Goal: Transaction & Acquisition: Purchase product/service

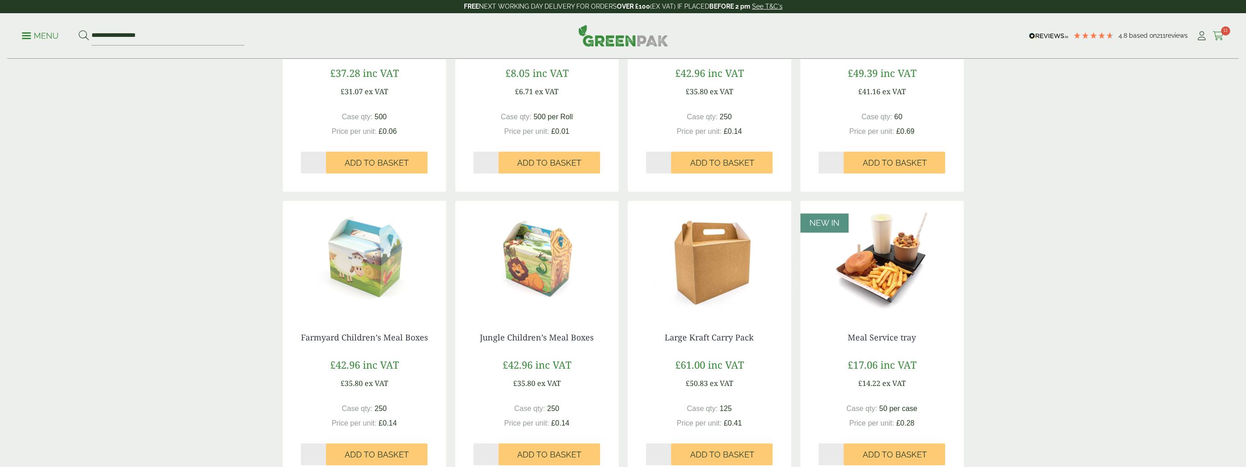
click at [1218, 34] on icon at bounding box center [1217, 35] width 11 height 9
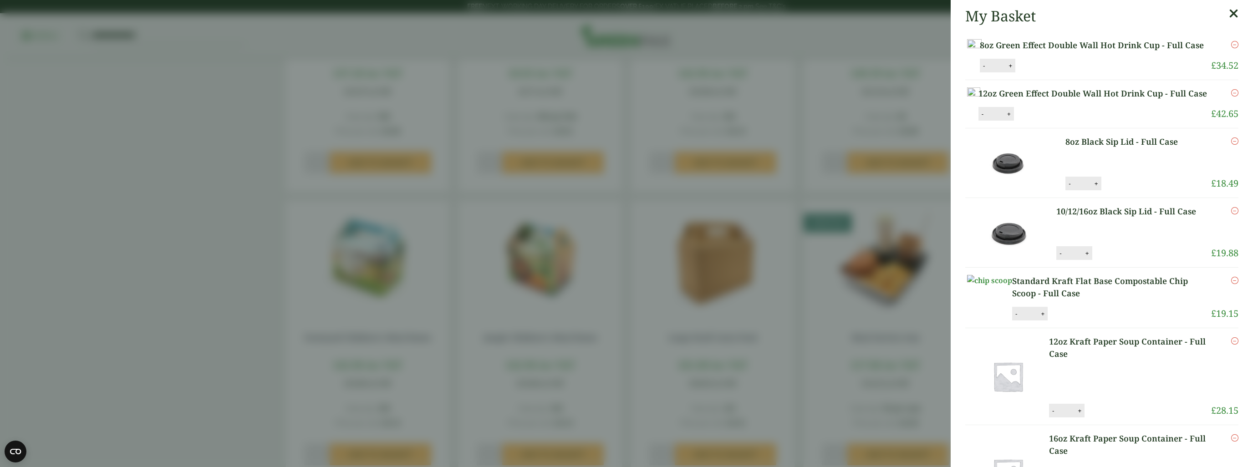
click at [981, 51] on img at bounding box center [974, 45] width 15 height 12
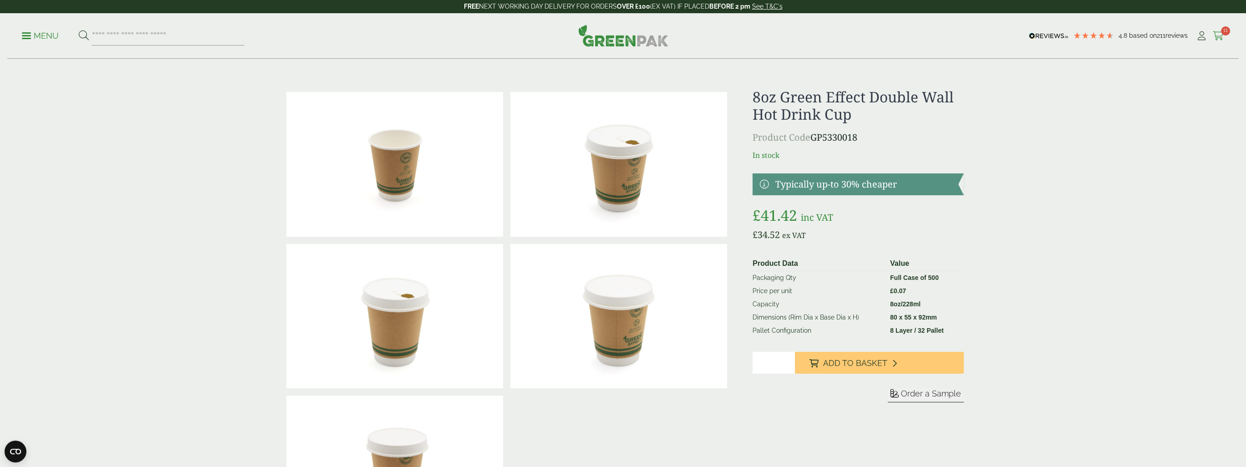
click at [1220, 37] on icon at bounding box center [1217, 35] width 11 height 9
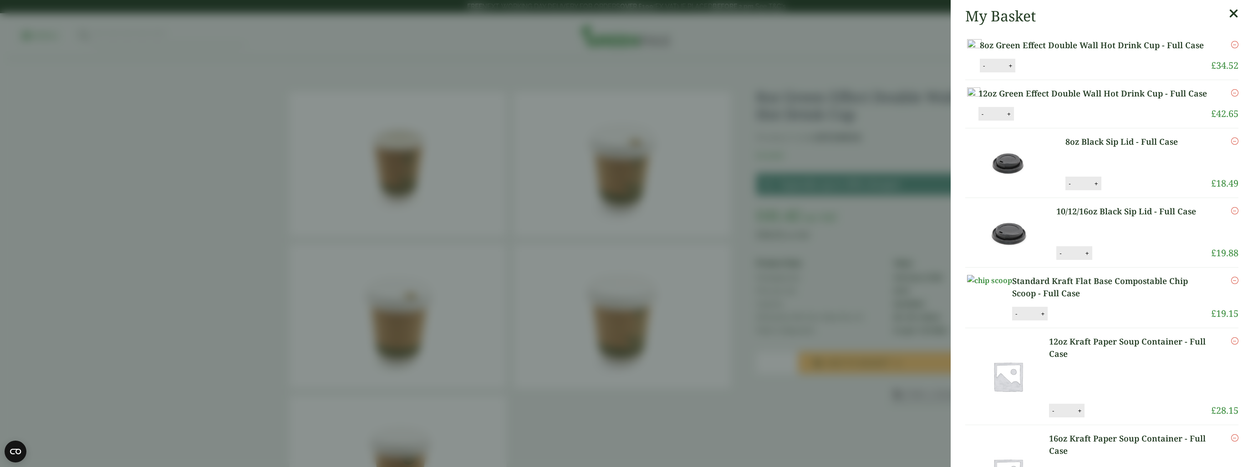
click at [1059, 100] on link "12oz Green Effect Double Wall Hot Drink Cup - Full Case" at bounding box center [1093, 93] width 231 height 12
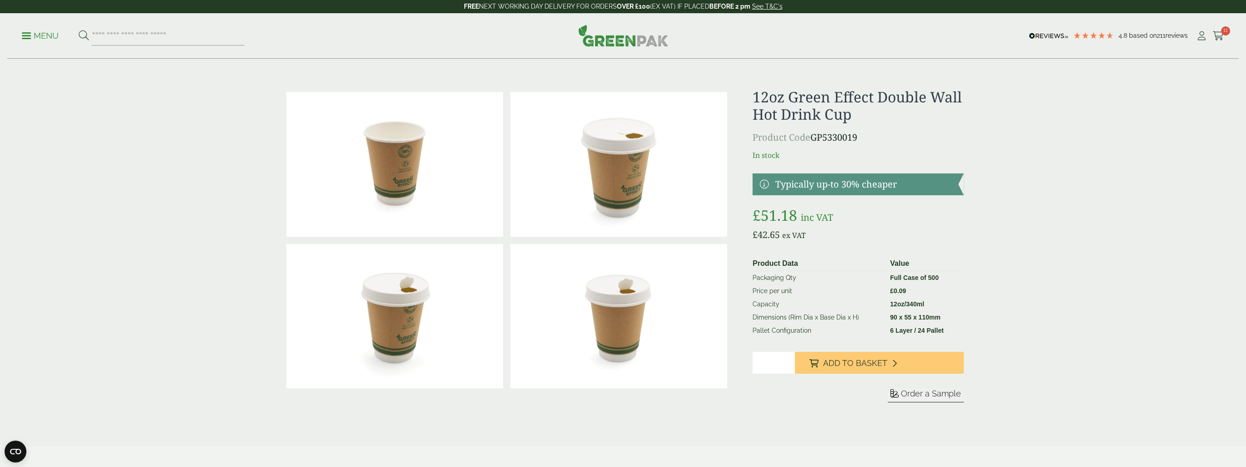
click at [403, 186] on img at bounding box center [394, 164] width 217 height 145
click at [1221, 37] on icon at bounding box center [1217, 35] width 11 height 9
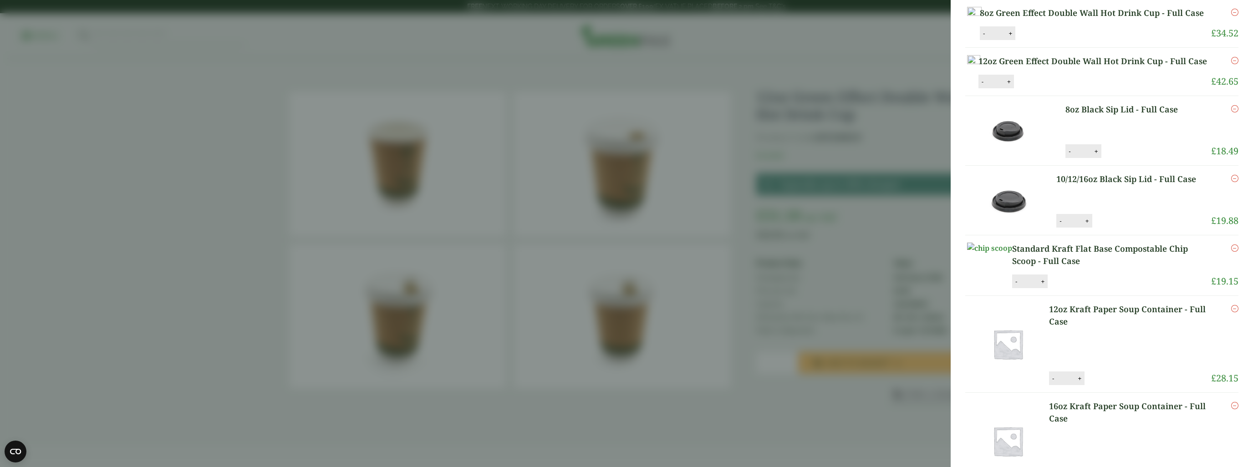
scroll to position [91, 0]
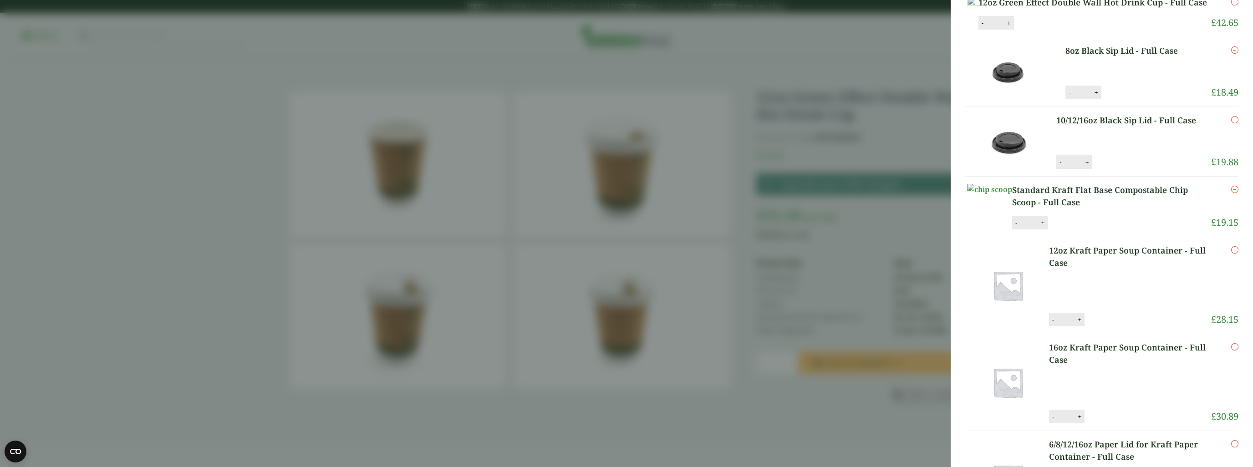
click at [1069, 208] on link "Standard Kraft Flat Base Compostable Chip Scoop - Full Case" at bounding box center [1111, 196] width 199 height 25
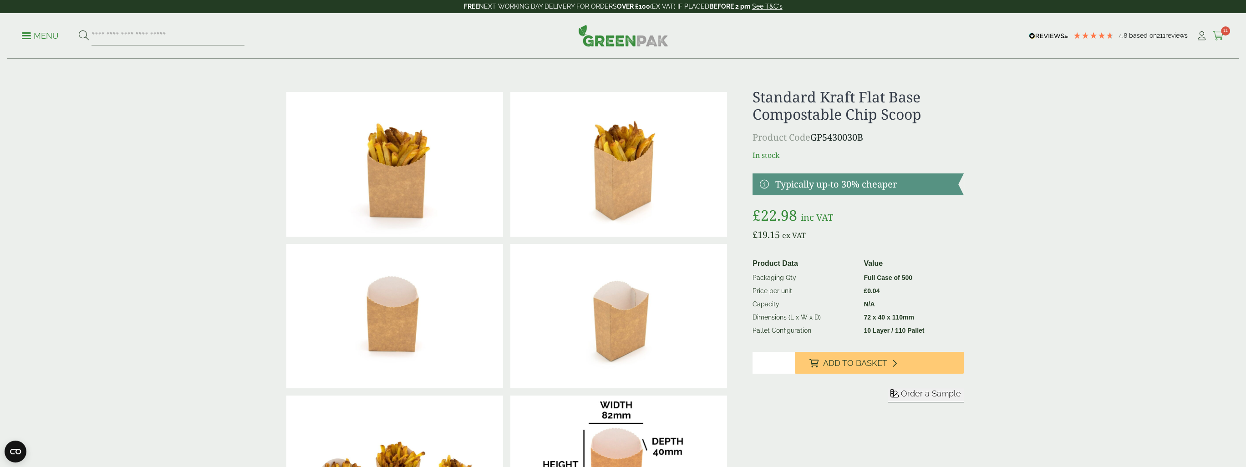
click at [1220, 37] on icon at bounding box center [1217, 35] width 11 height 9
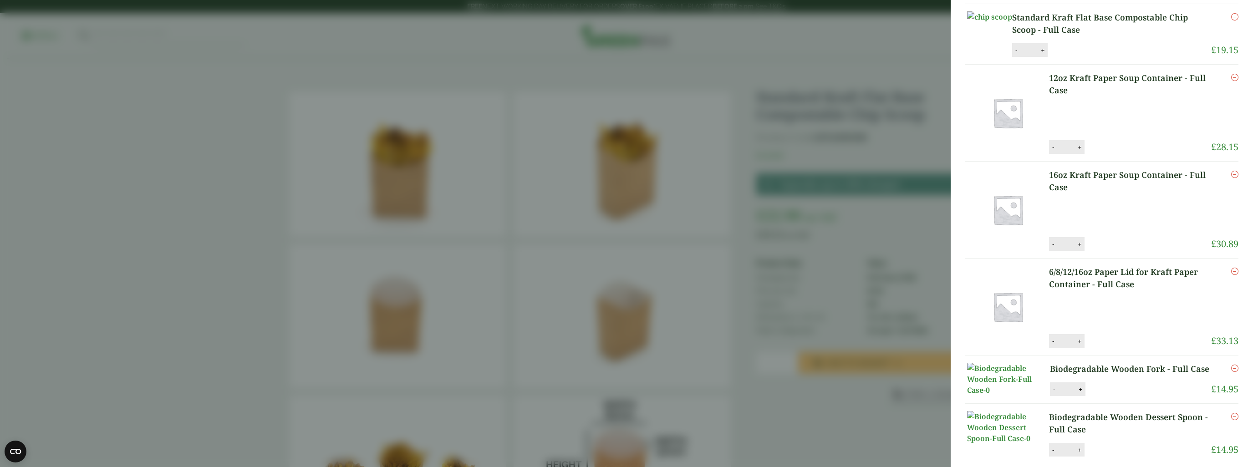
scroll to position [273, 0]
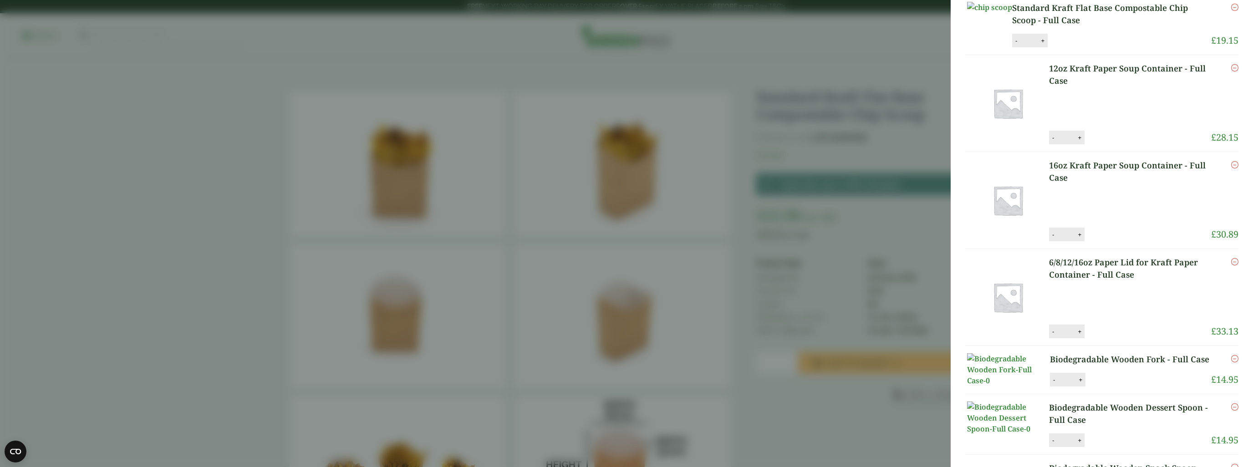
click at [1067, 87] on link "12oz Kraft Paper Soup Container - Full Case" at bounding box center [1130, 74] width 162 height 25
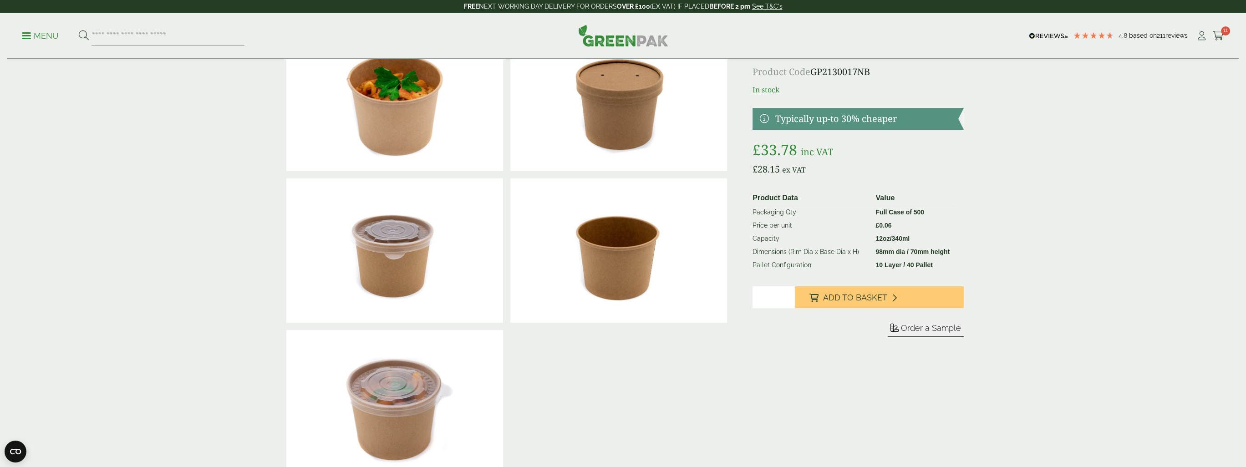
scroll to position [46, 0]
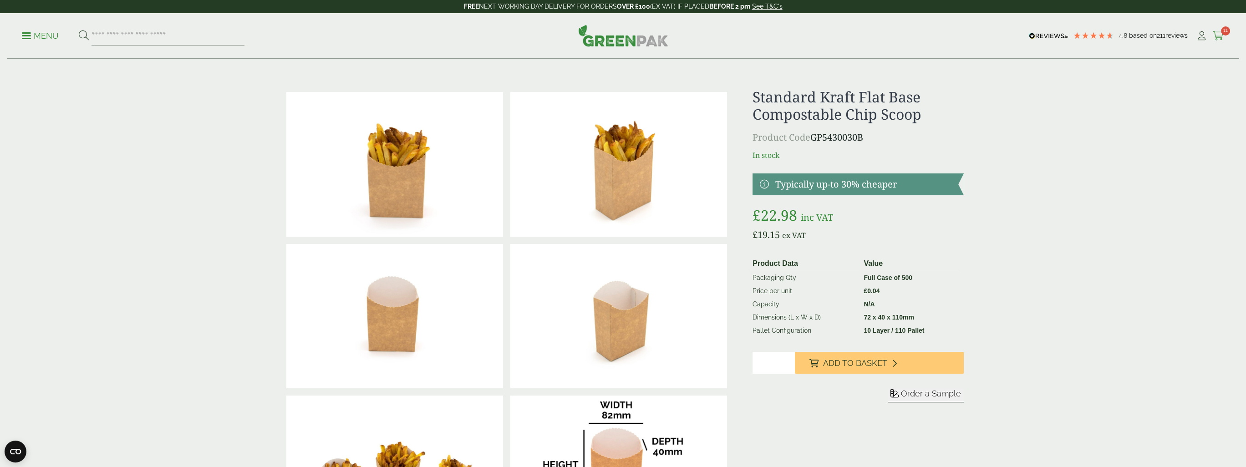
click at [1218, 34] on icon at bounding box center [1217, 35] width 11 height 9
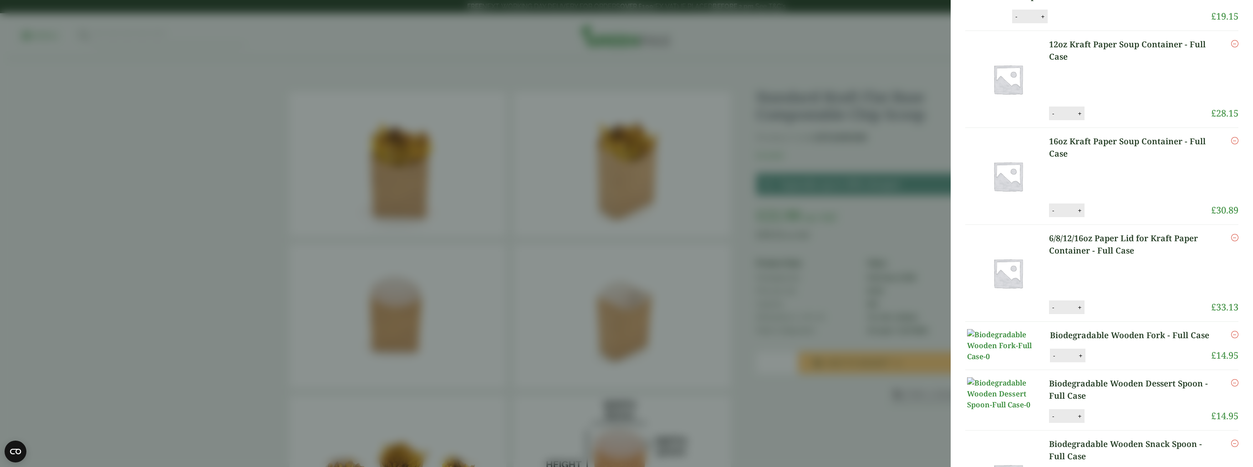
scroll to position [319, 0]
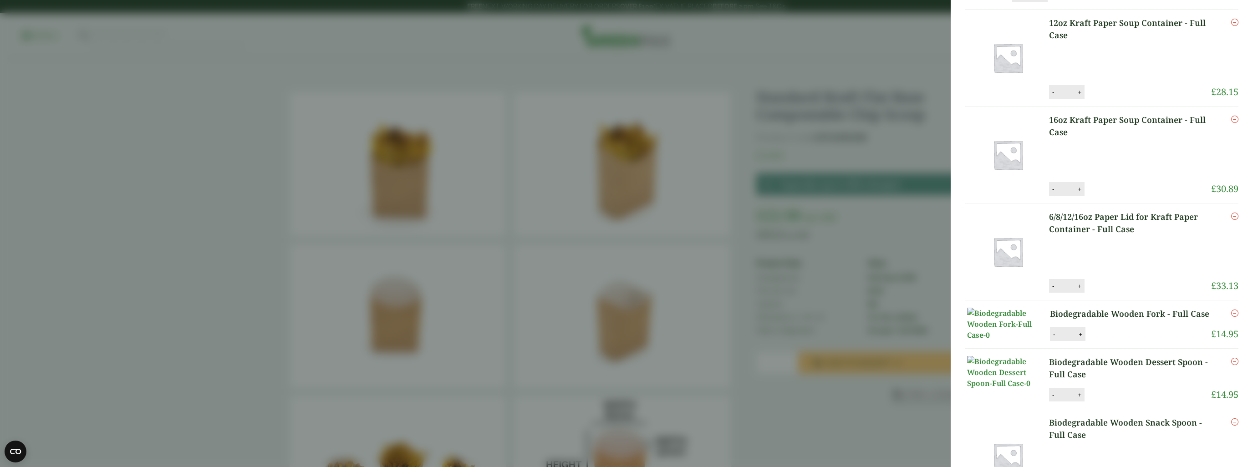
click at [1074, 138] on link "16oz Kraft Paper Soup Container - Full Case" at bounding box center [1130, 126] width 162 height 25
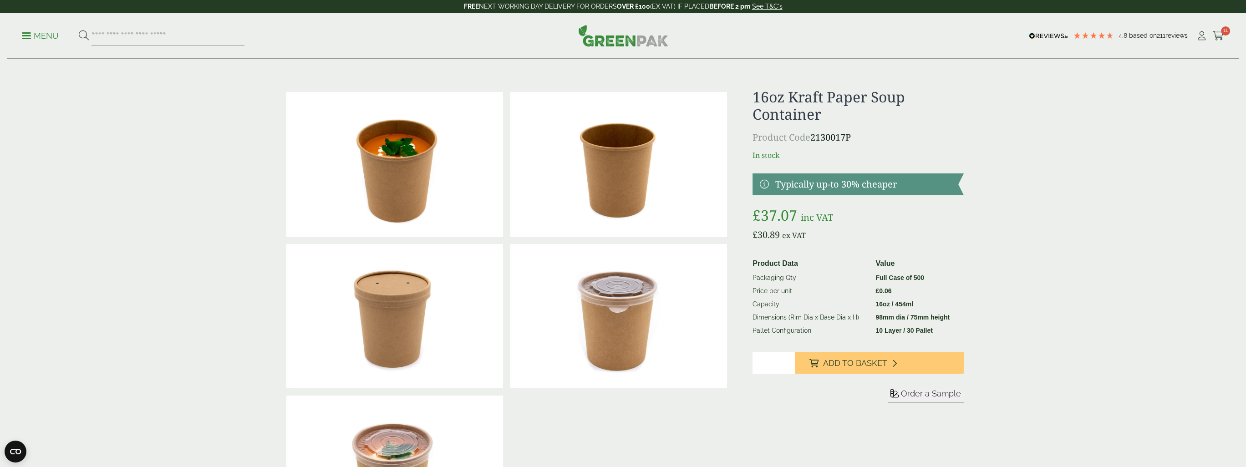
click at [25, 37] on p "Menu" at bounding box center [40, 35] width 37 height 11
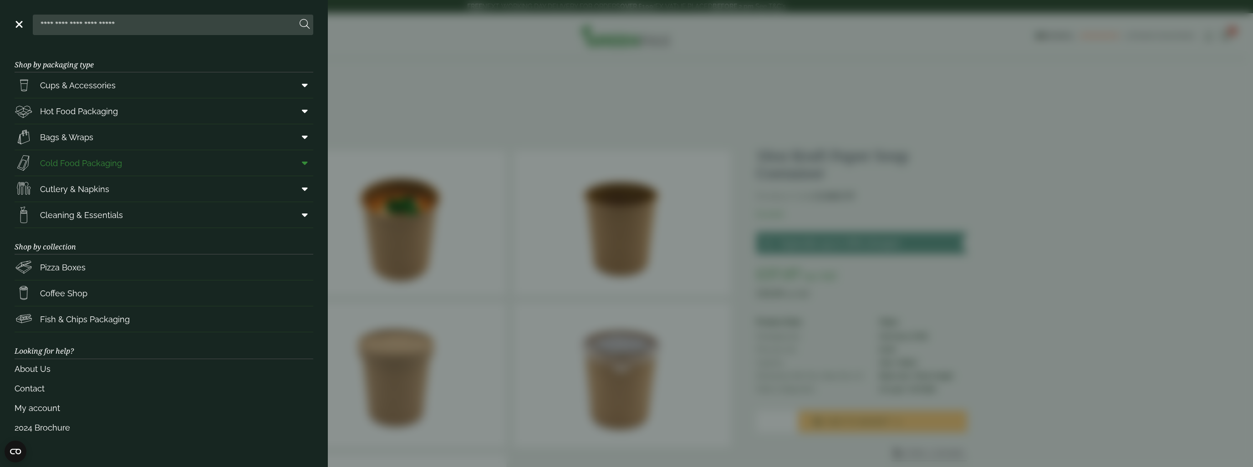
click at [69, 165] on span "Cold Food Packaging" at bounding box center [81, 163] width 82 height 12
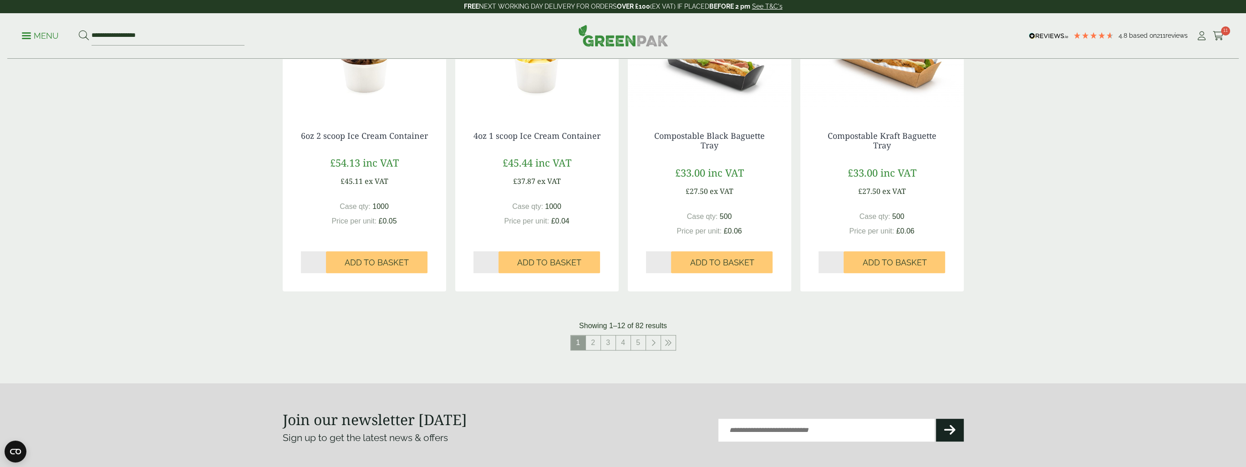
scroll to position [865, 0]
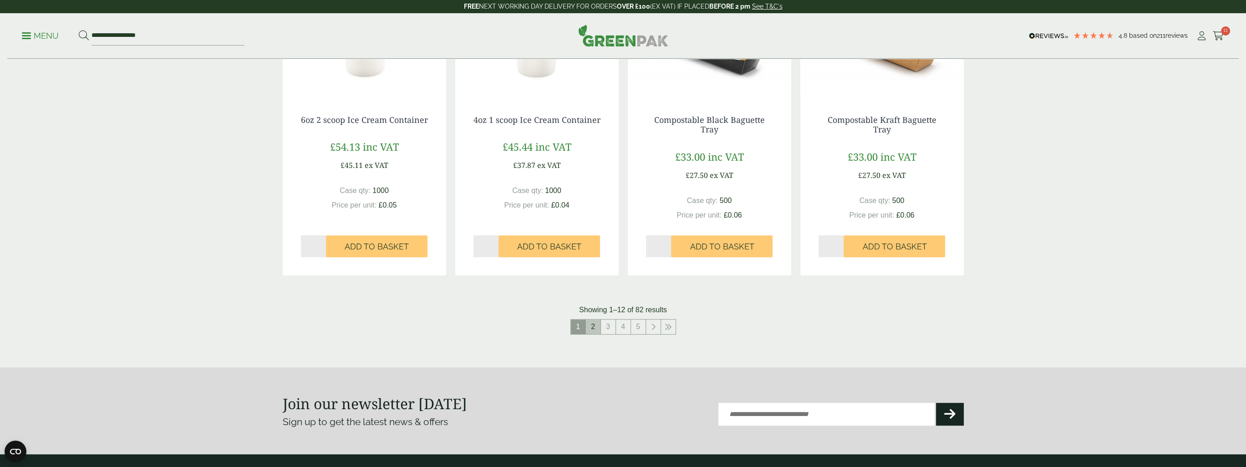
click at [592, 328] on link "2" at bounding box center [593, 326] width 15 height 15
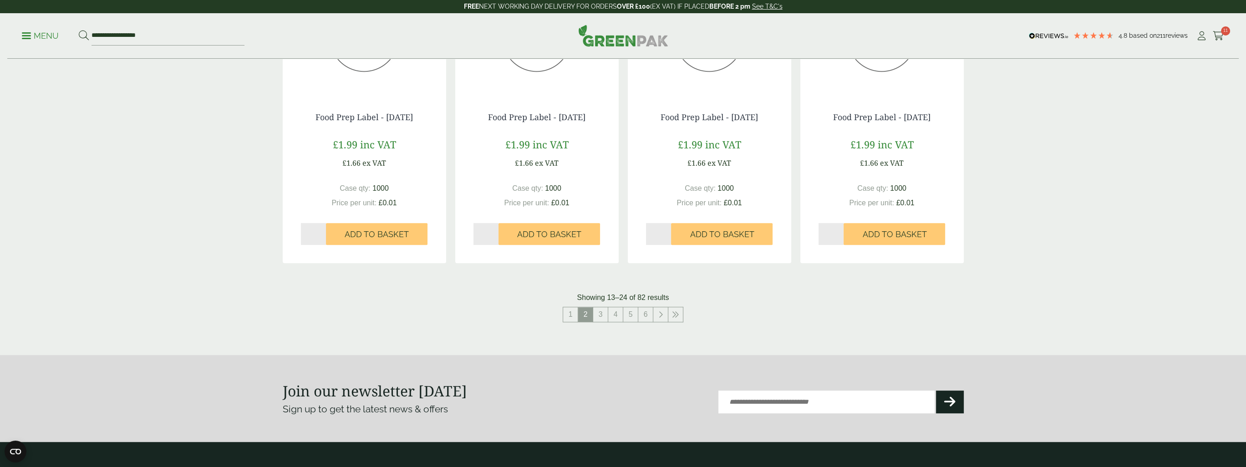
scroll to position [910, 0]
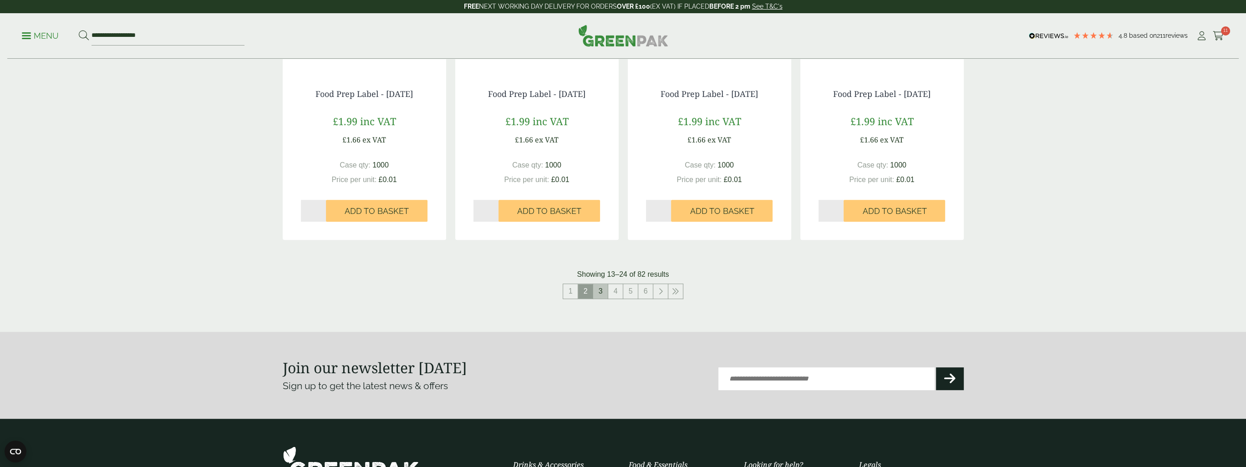
click at [601, 292] on link "3" at bounding box center [600, 291] width 15 height 15
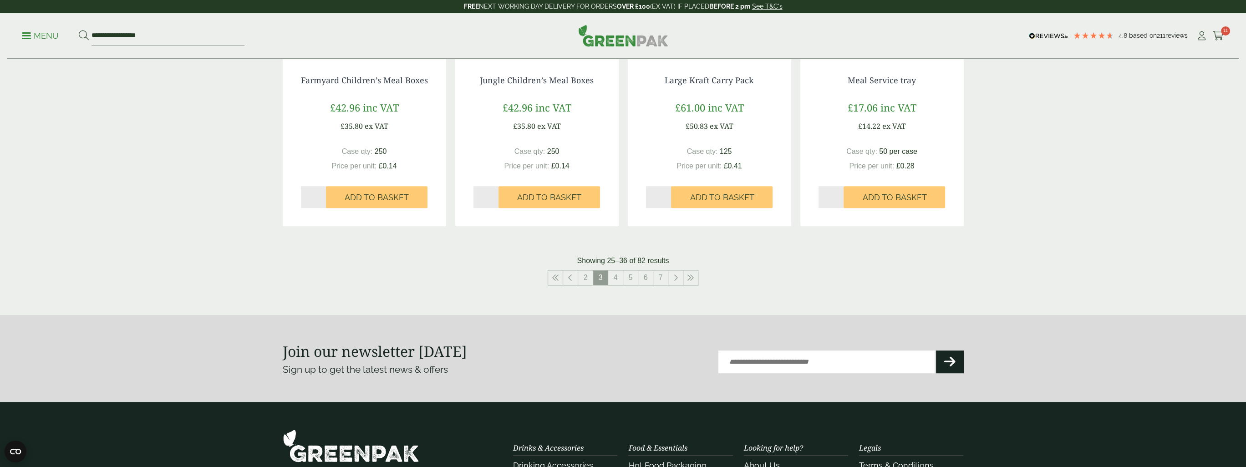
scroll to position [910, 0]
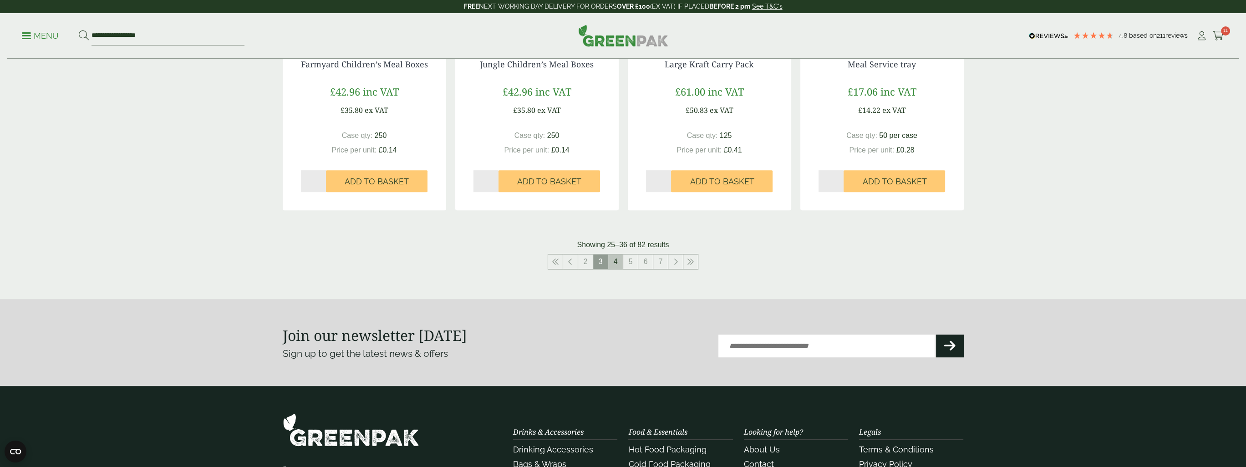
click at [614, 264] on link "4" at bounding box center [615, 261] width 15 height 15
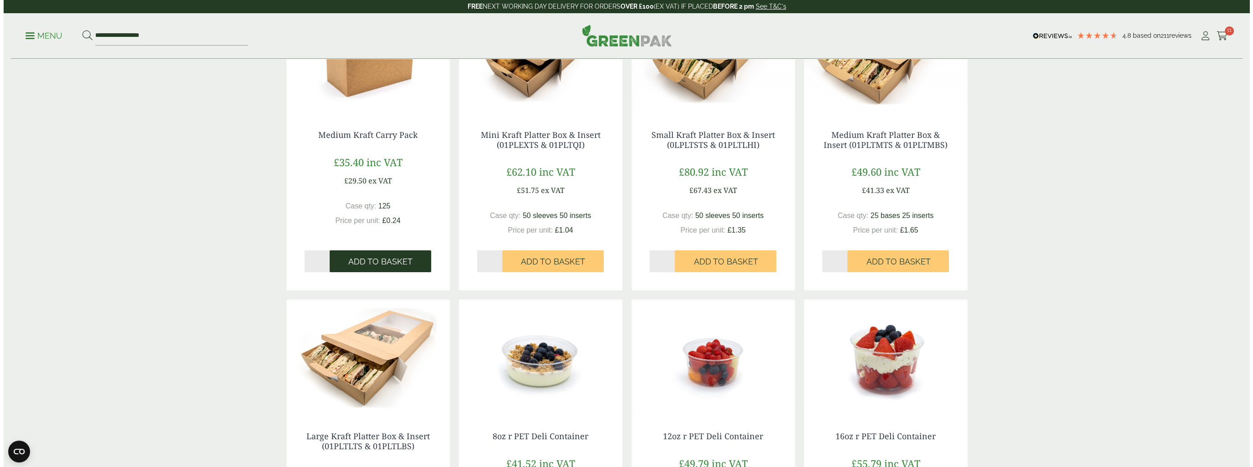
scroll to position [137, 0]
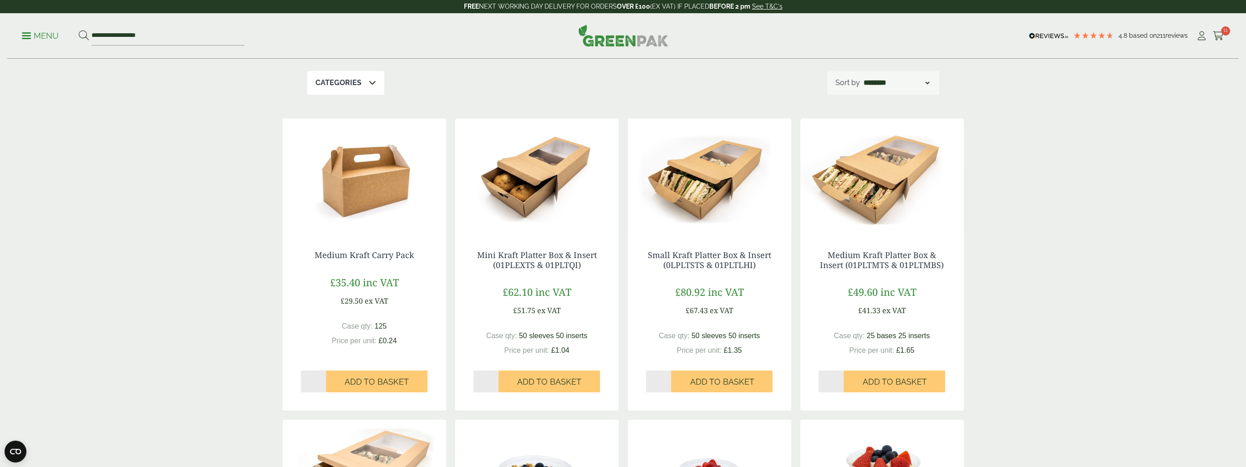
click at [28, 37] on p "Menu" at bounding box center [40, 35] width 37 height 11
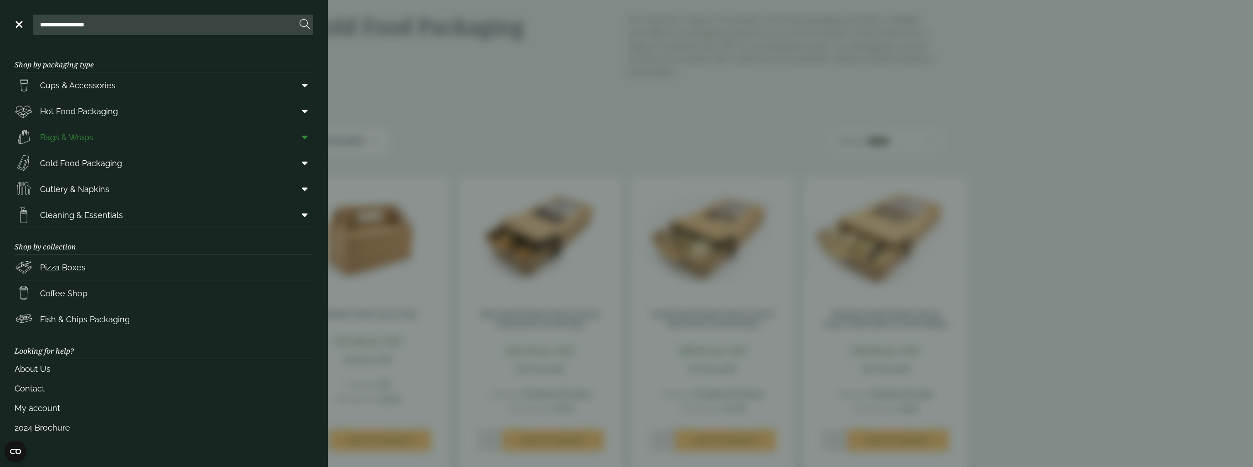
click at [80, 137] on span "Bags & Wraps" at bounding box center [66, 137] width 53 height 12
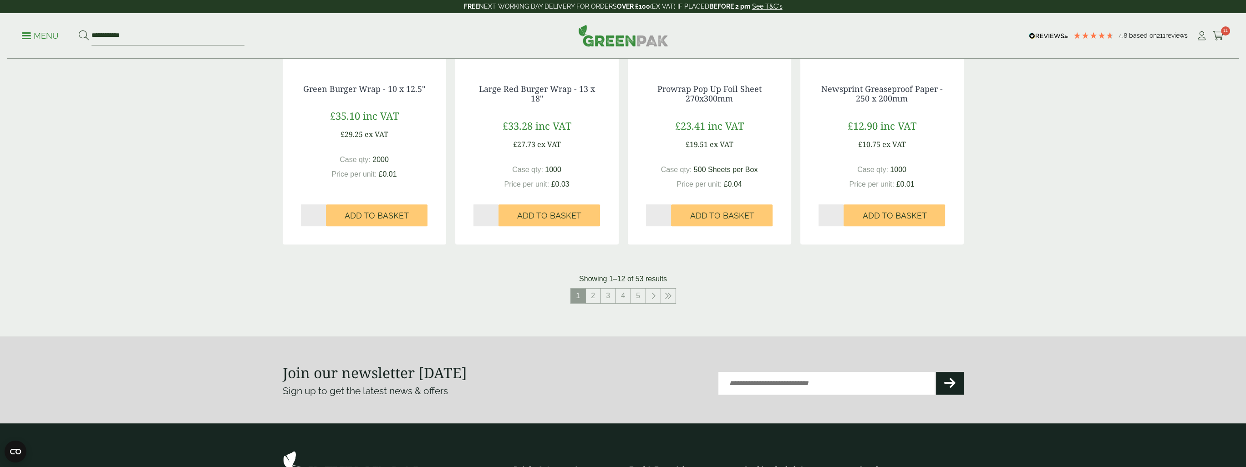
scroll to position [910, 0]
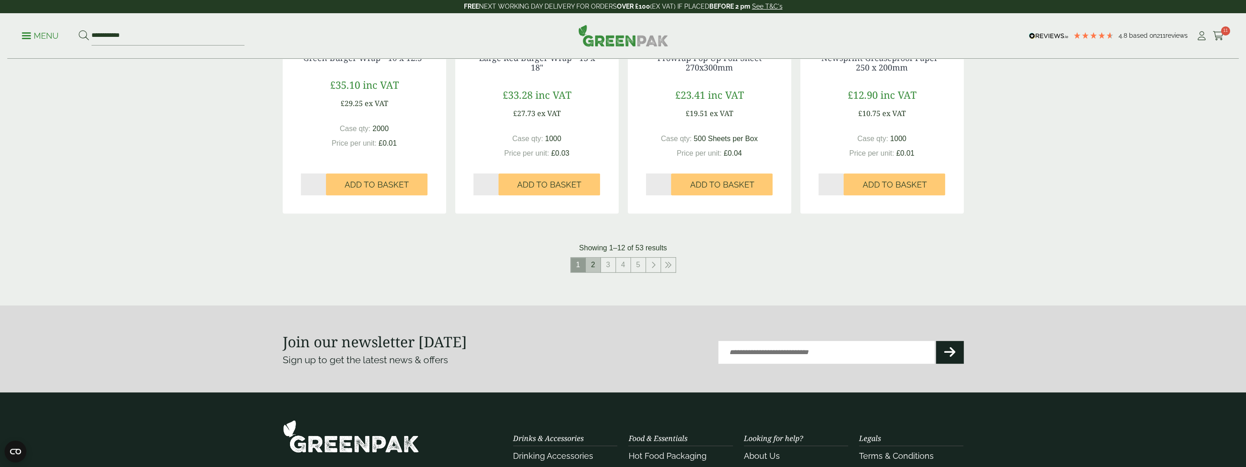
click at [590, 265] on link "2" at bounding box center [593, 265] width 15 height 15
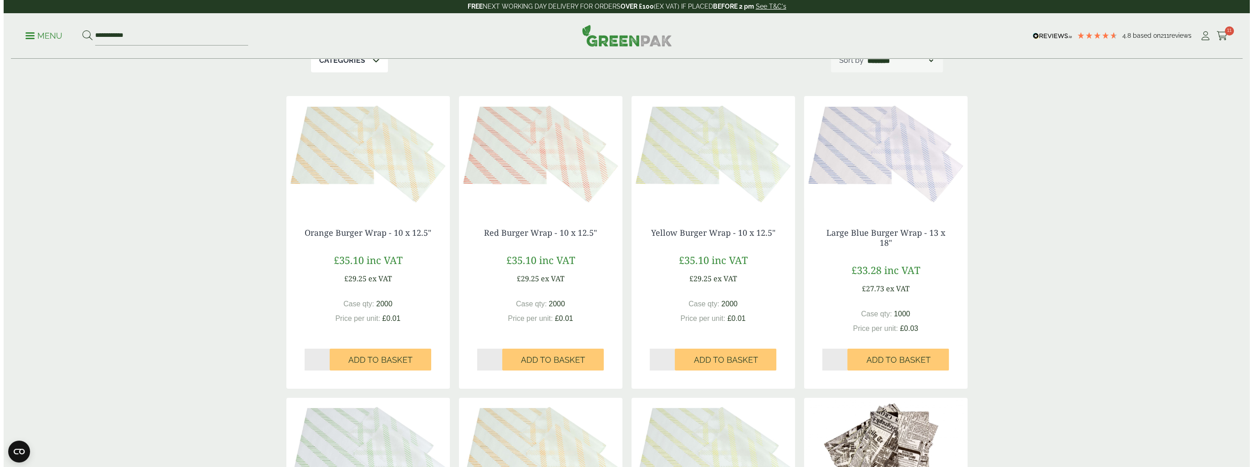
scroll to position [137, 0]
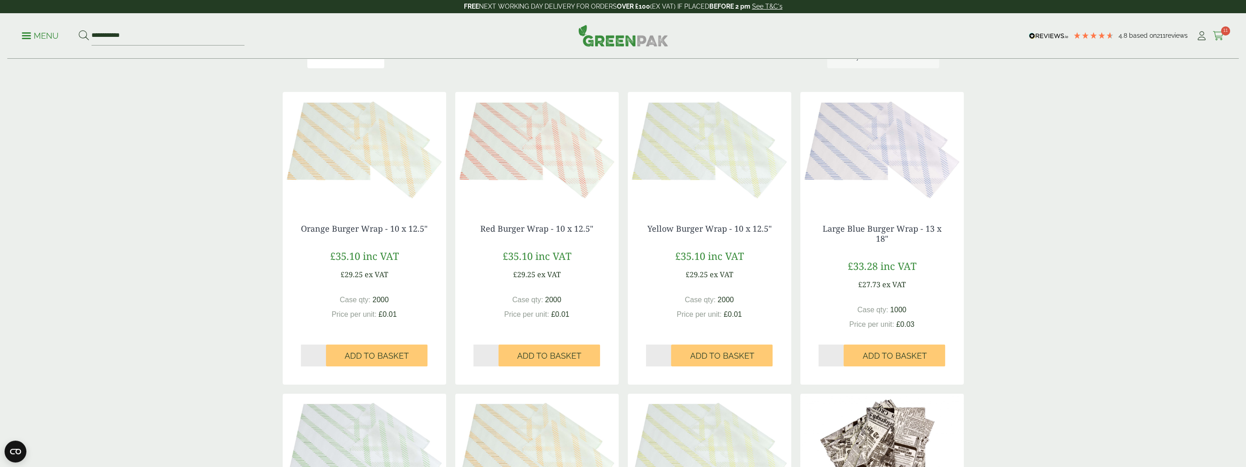
click at [1220, 37] on icon at bounding box center [1217, 35] width 11 height 9
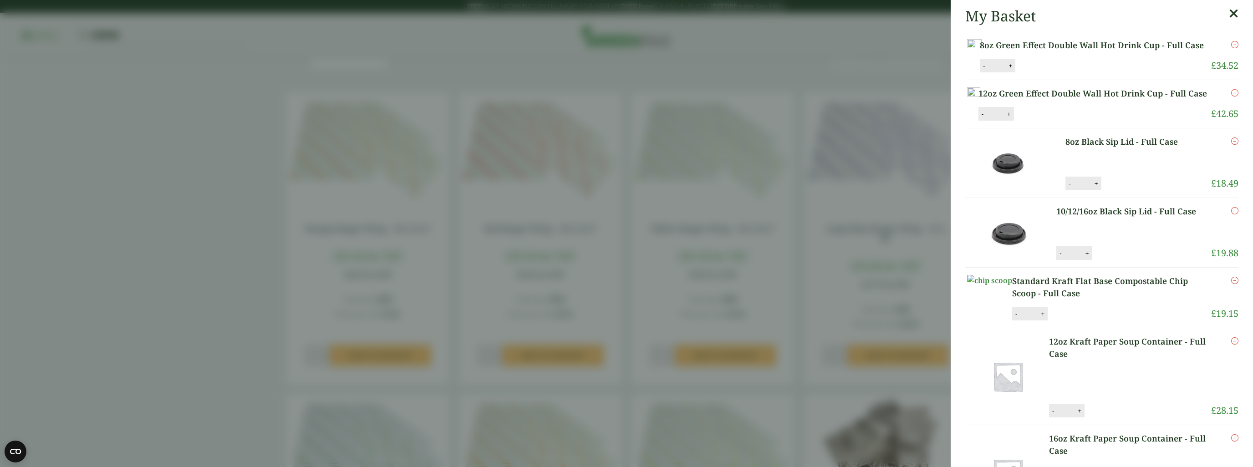
click at [980, 99] on img at bounding box center [973, 93] width 13 height 12
